Goal: Check status: Check status

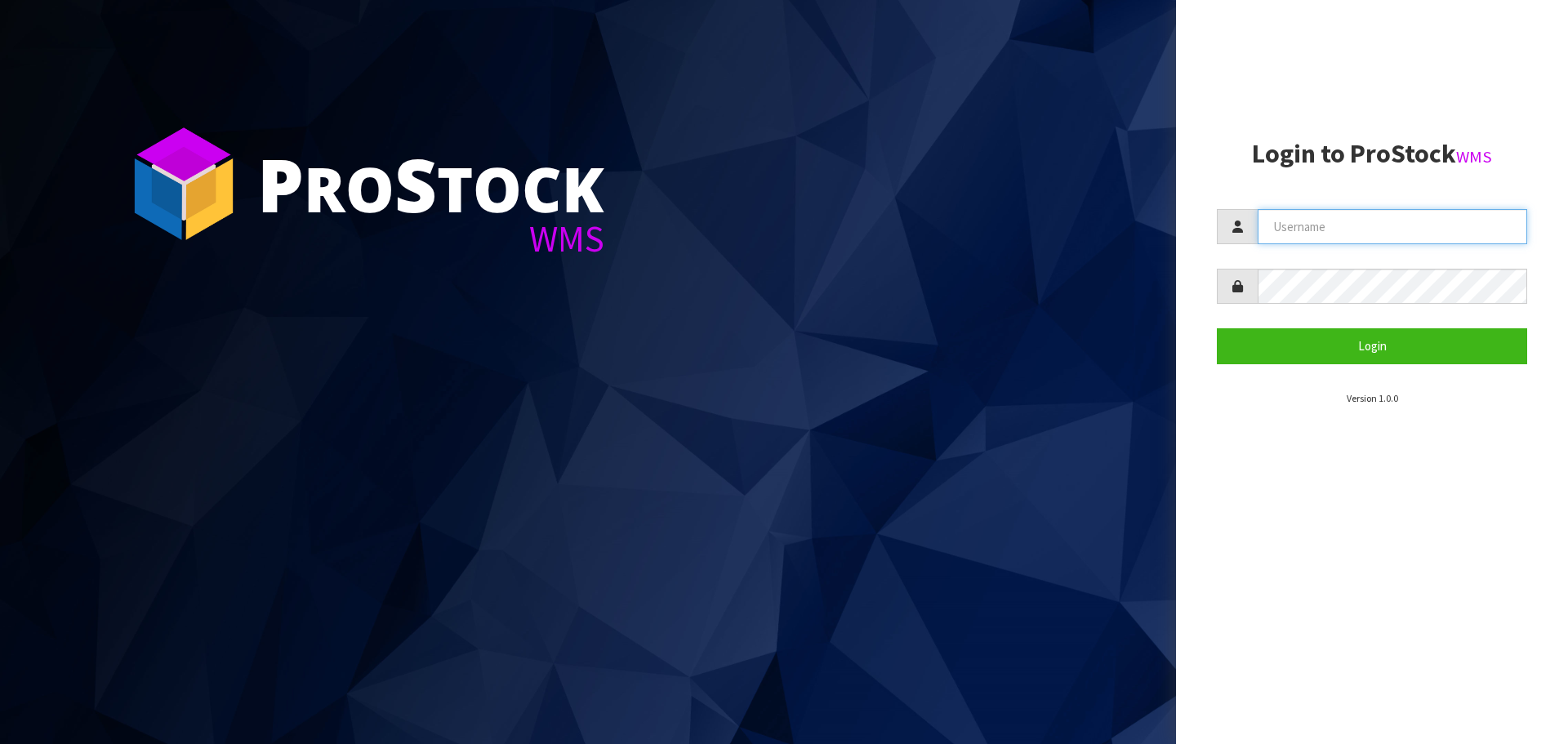
click at [1393, 222] on input "text" at bounding box center [1392, 227] width 270 height 36
type input "[EMAIL_ADDRESS][DOMAIN_NAME]"
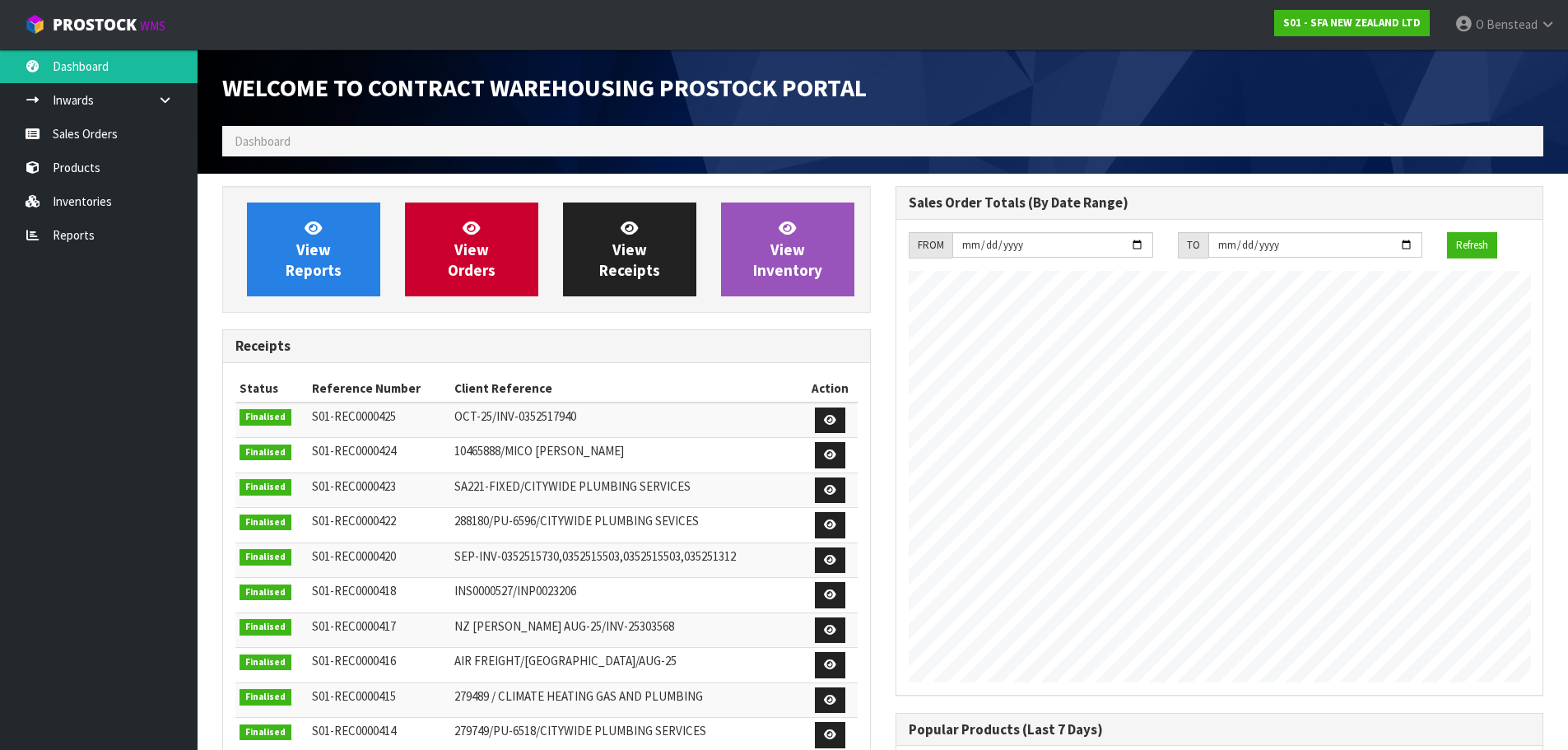
scroll to position [912, 673]
click at [483, 249] on span "View Orders" at bounding box center [472, 249] width 48 height 62
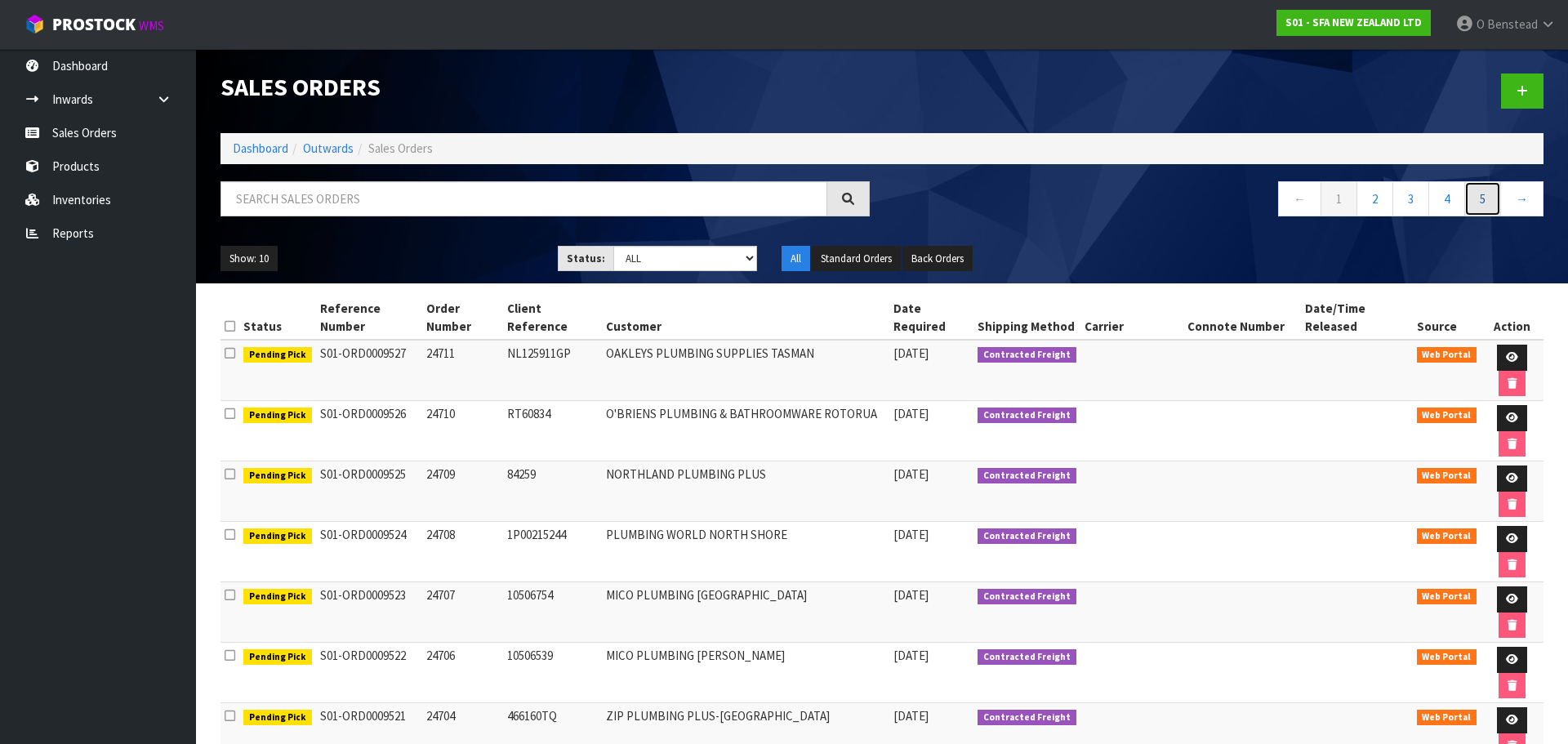
click at [1480, 204] on link "5" at bounding box center [1482, 199] width 36 height 36
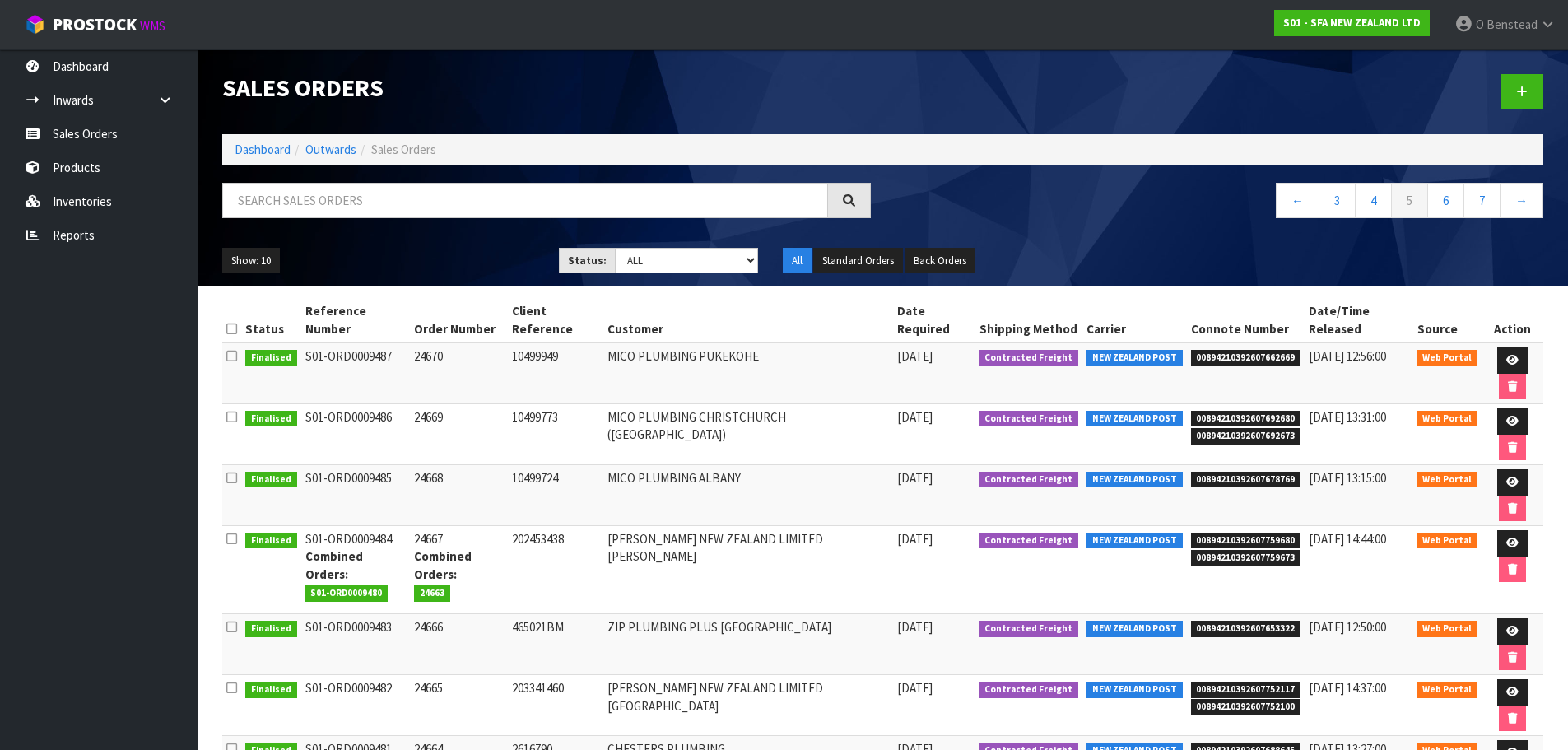
scroll to position [107, 0]
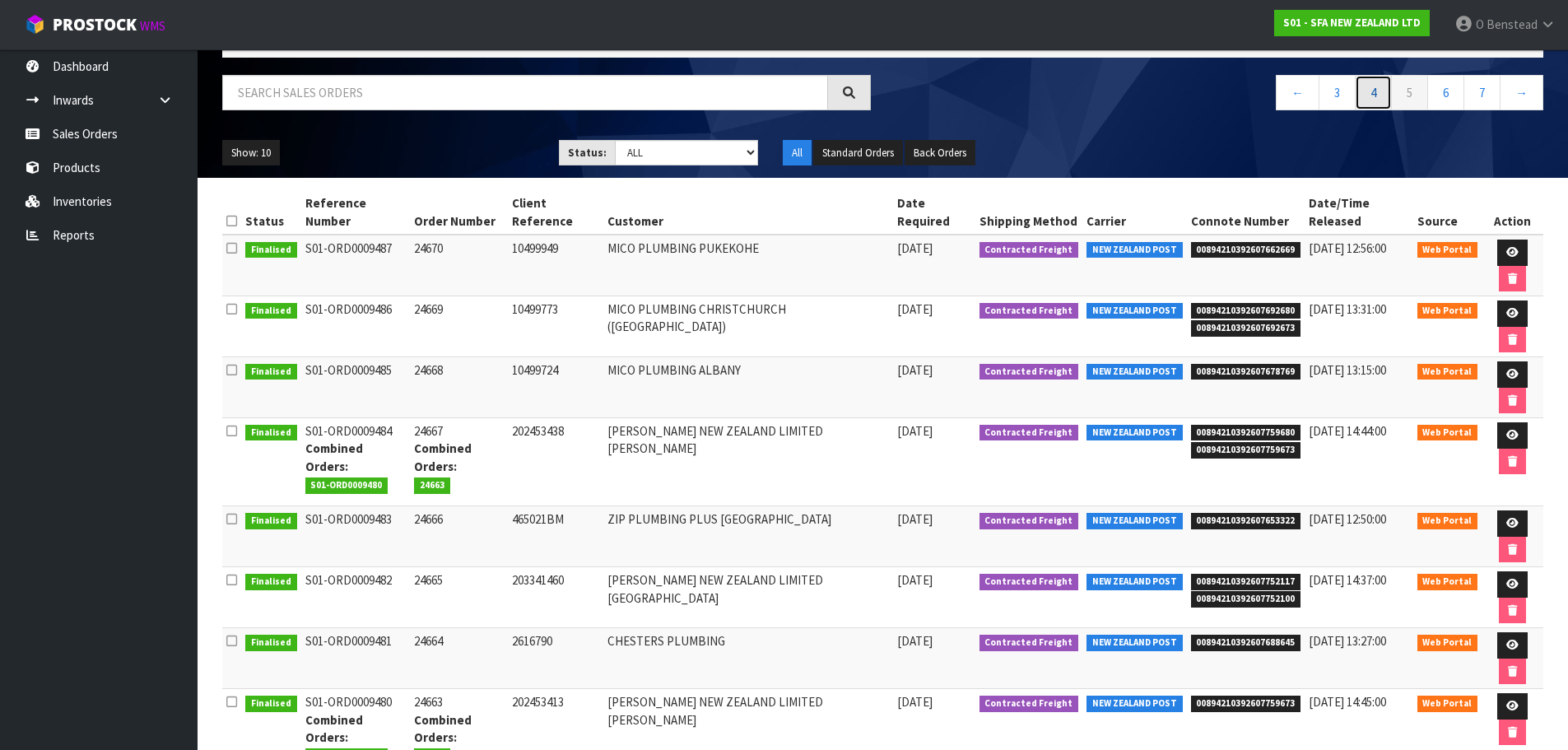
click at [1366, 92] on link "4" at bounding box center [1373, 93] width 37 height 36
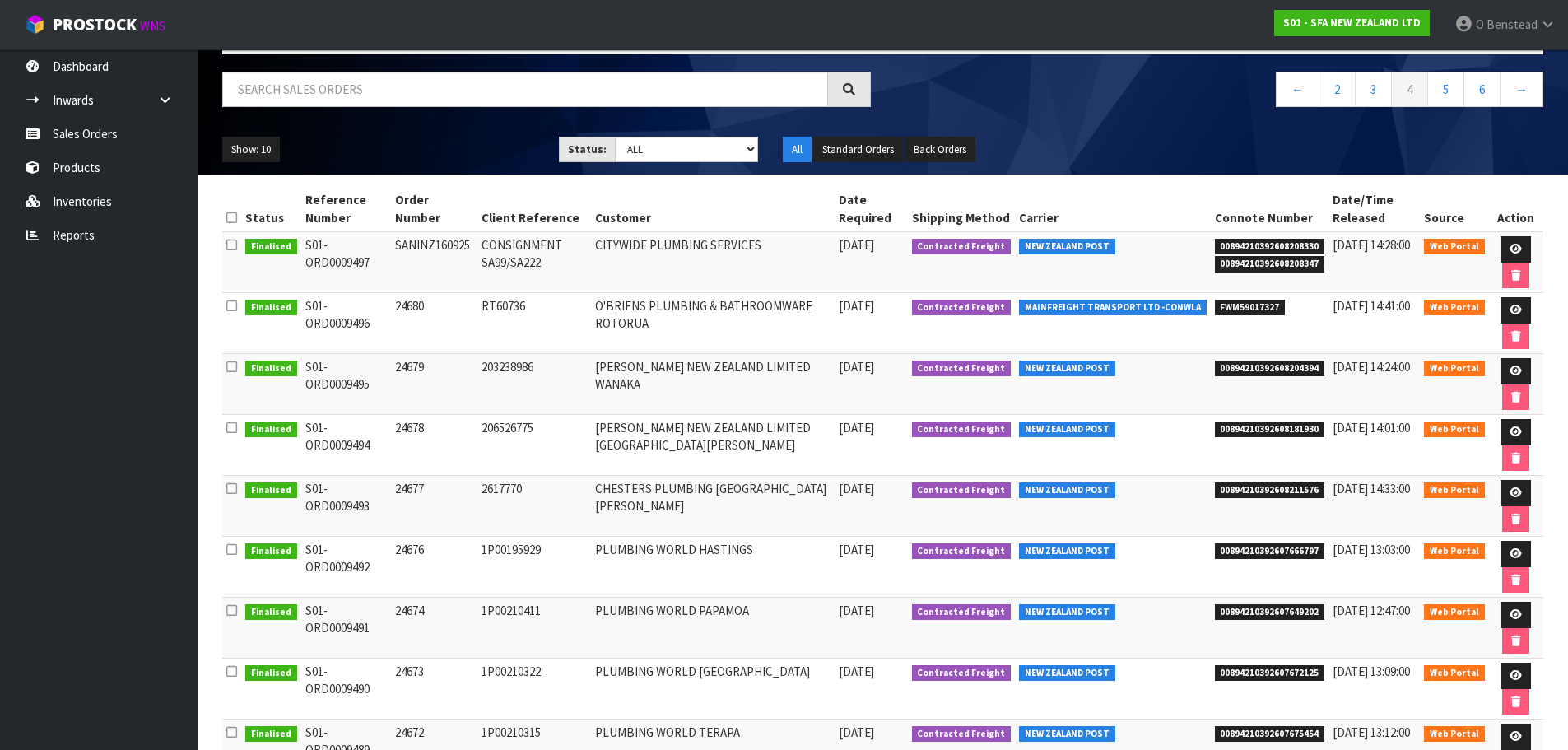
scroll to position [28, 0]
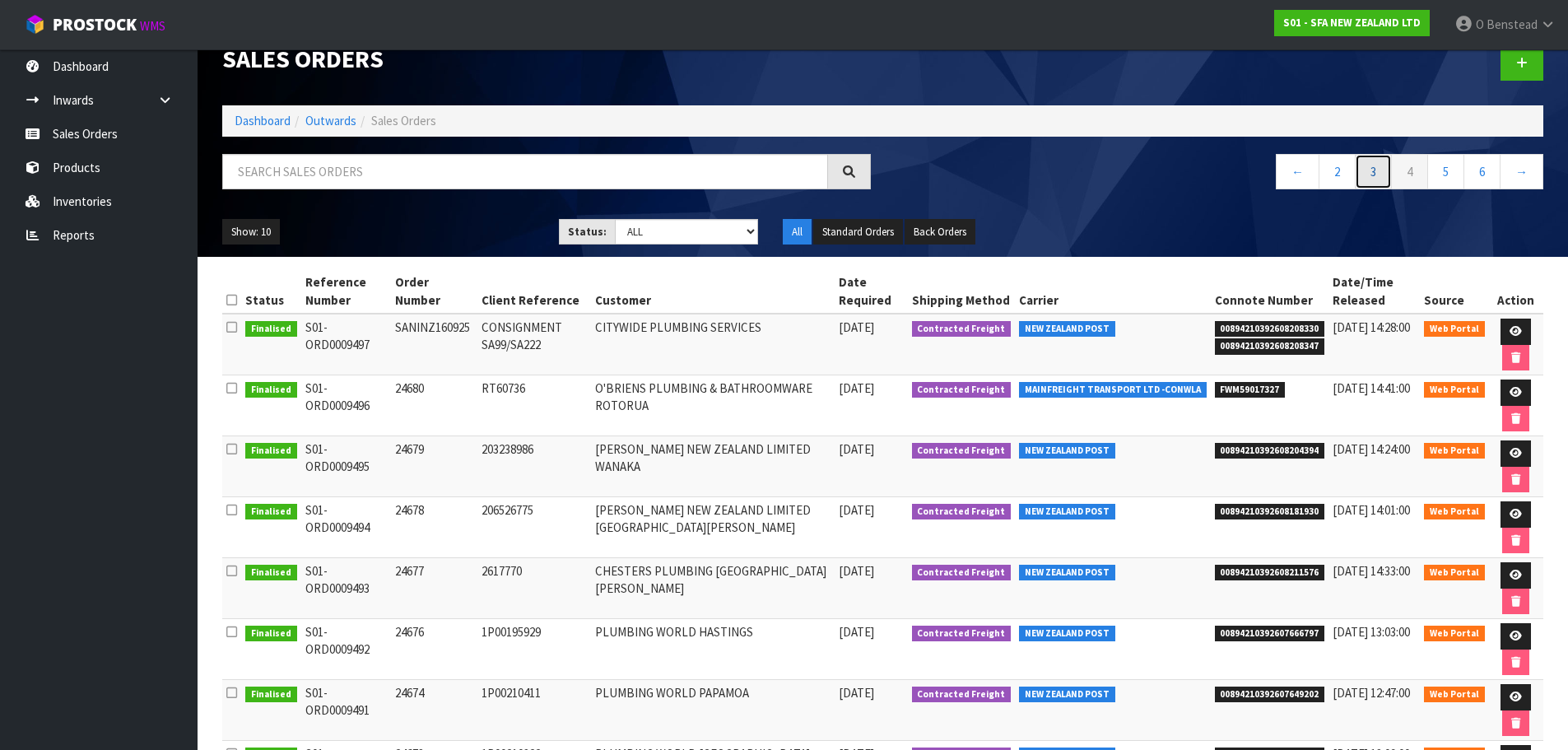
click at [1387, 173] on link "3" at bounding box center [1373, 172] width 37 height 36
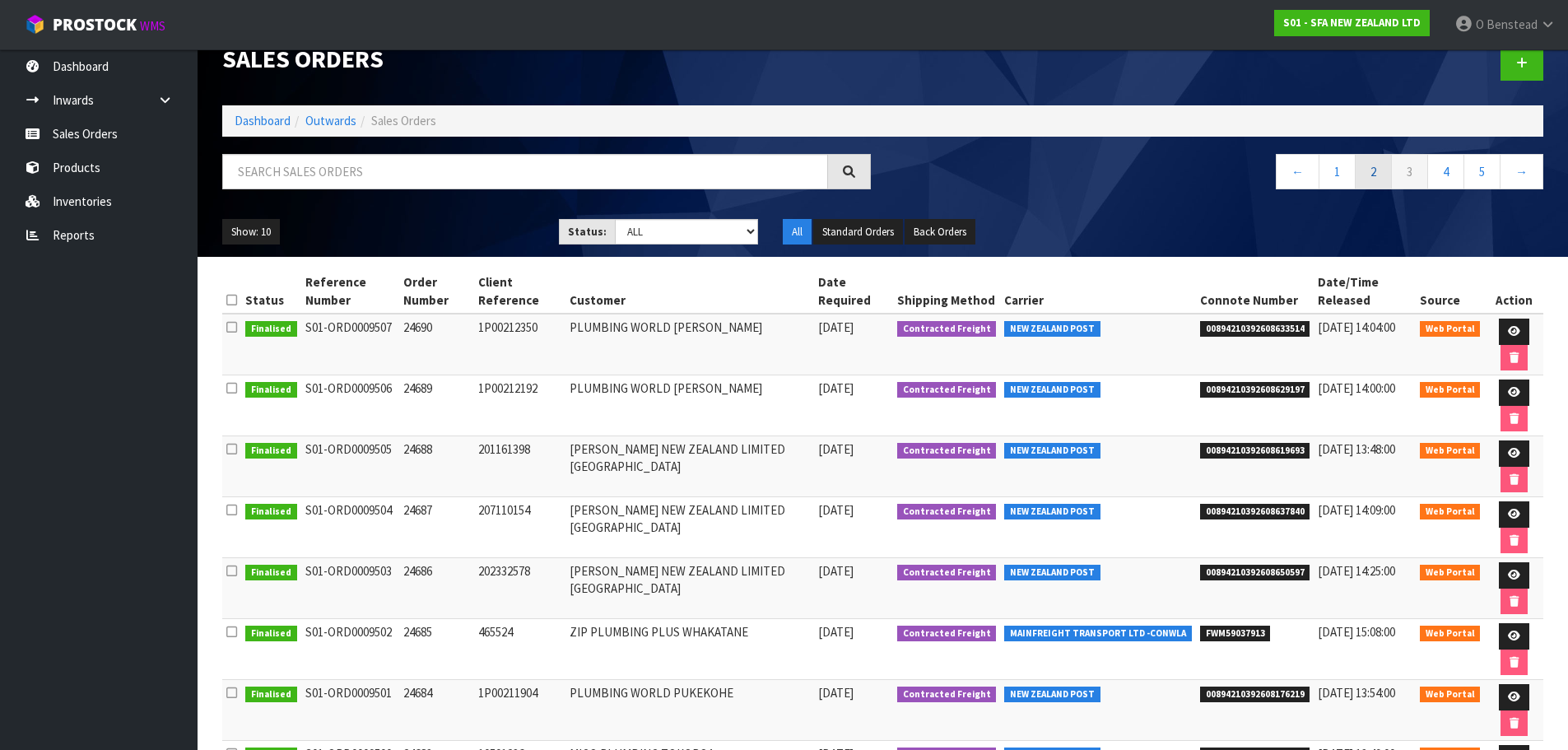
scroll to position [275, 0]
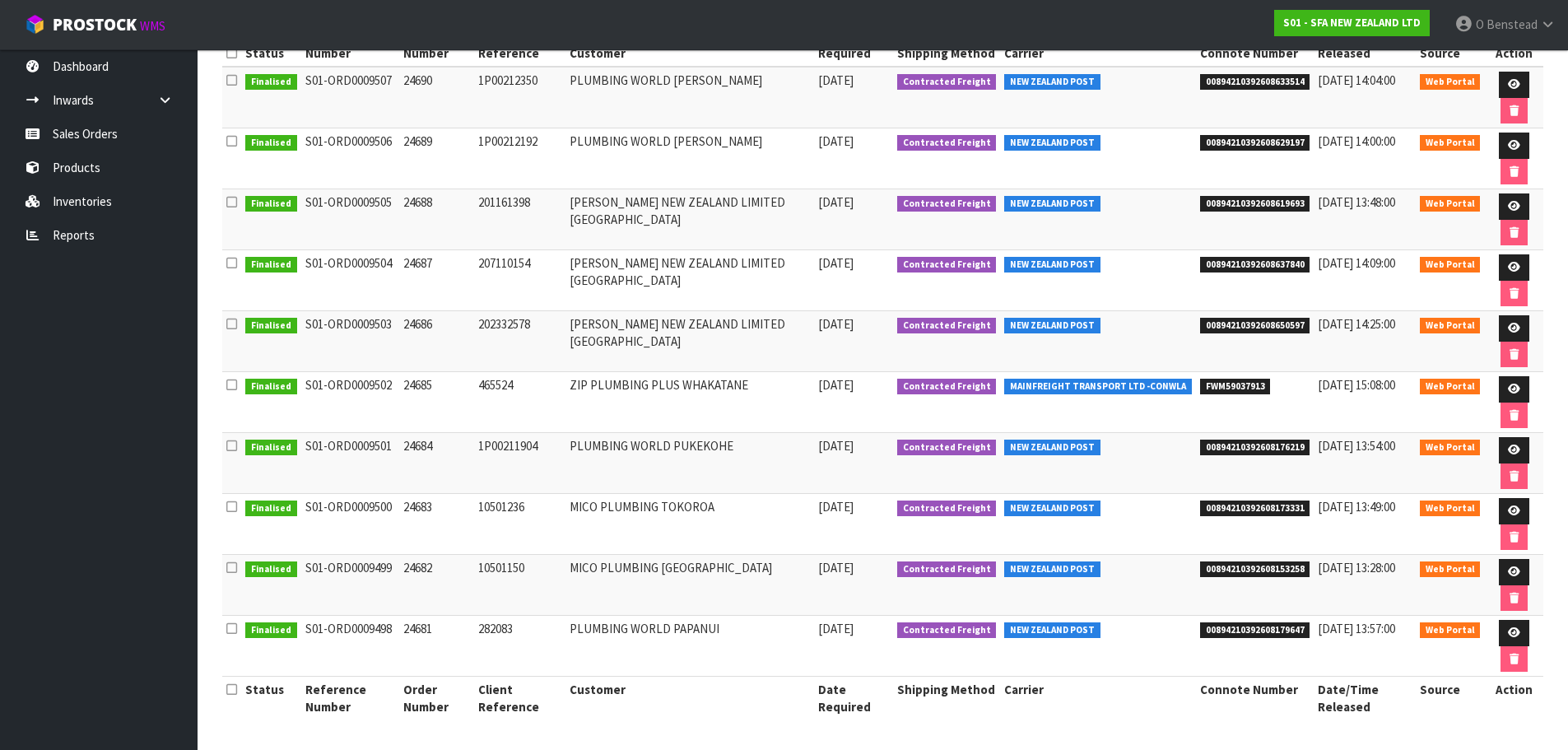
click at [1219, 625] on span "00894210392608179647" at bounding box center [1255, 631] width 110 height 17
copy span "00894210392608179647"
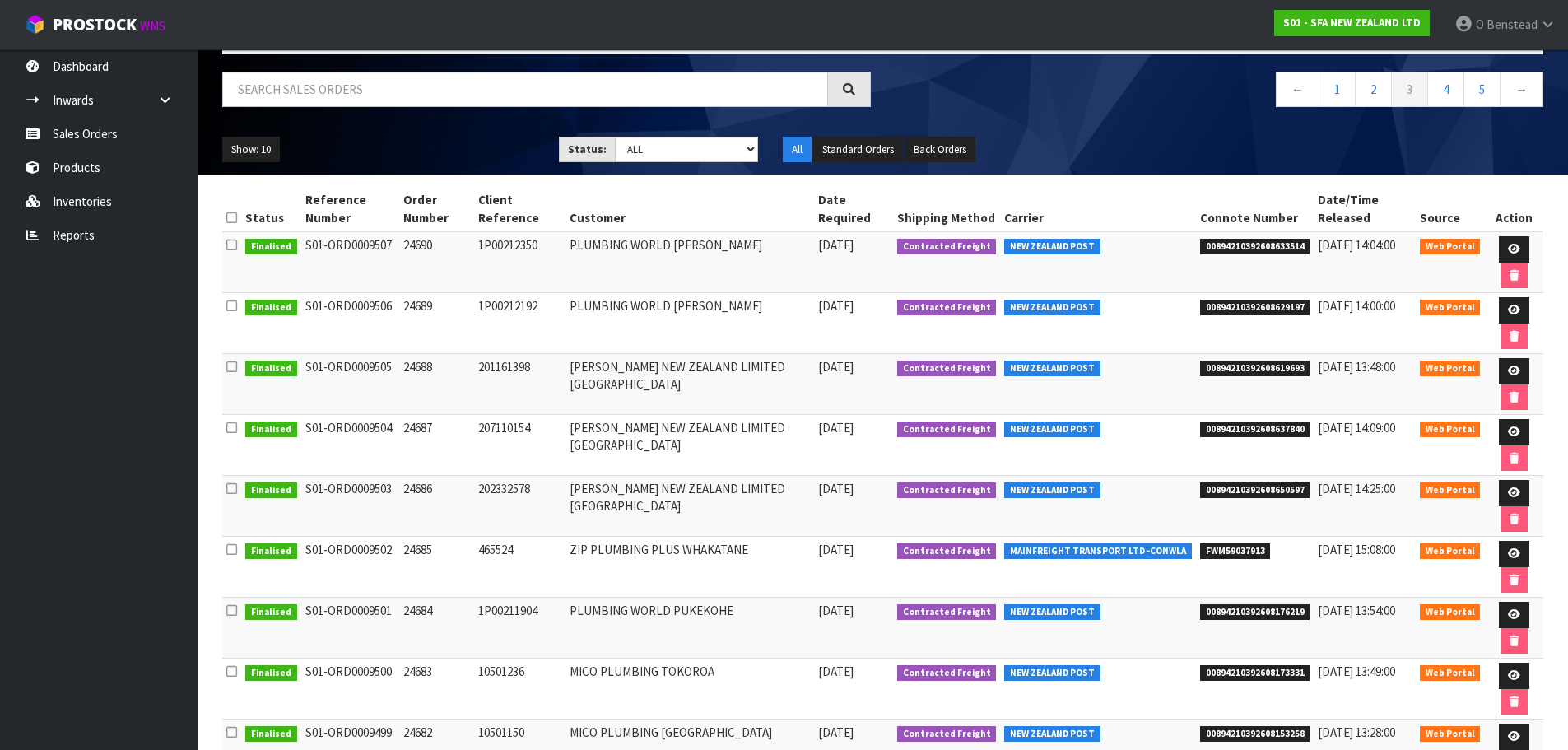
scroll to position [0, 0]
